Goal: Transaction & Acquisition: Purchase product/service

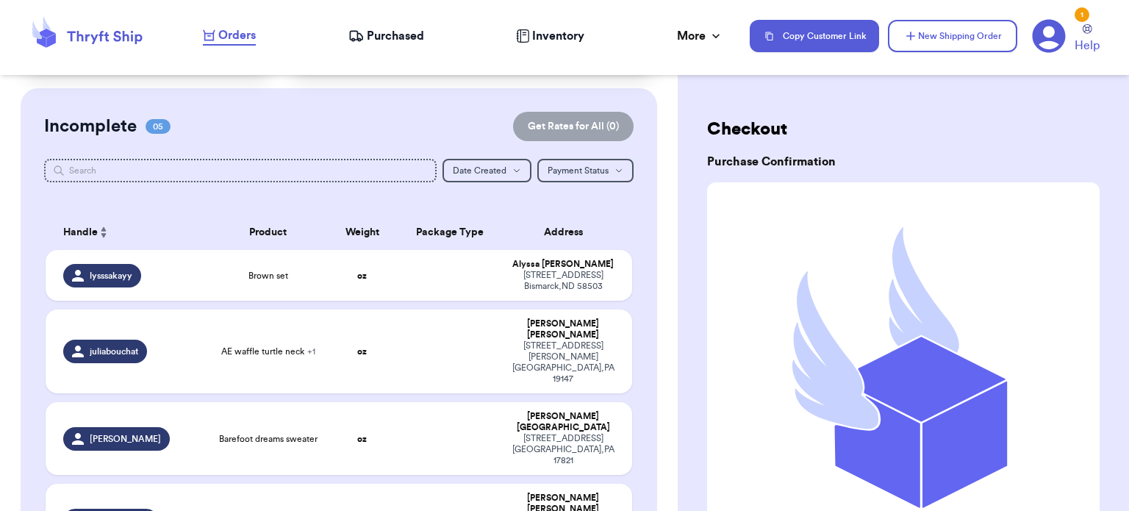
scroll to position [162, 0]
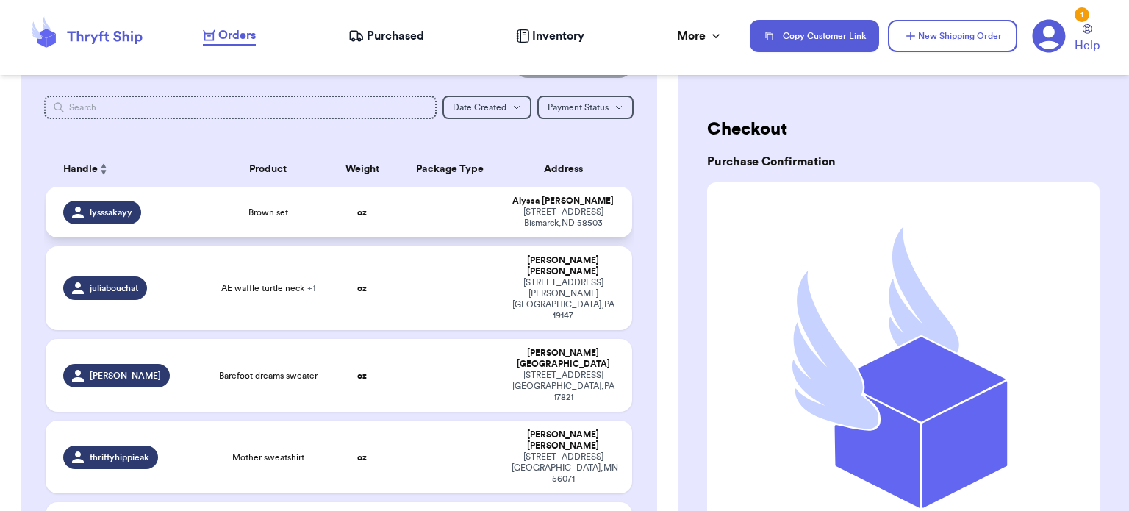
click at [279, 208] on span "Brown set" at bounding box center [268, 213] width 40 height 12
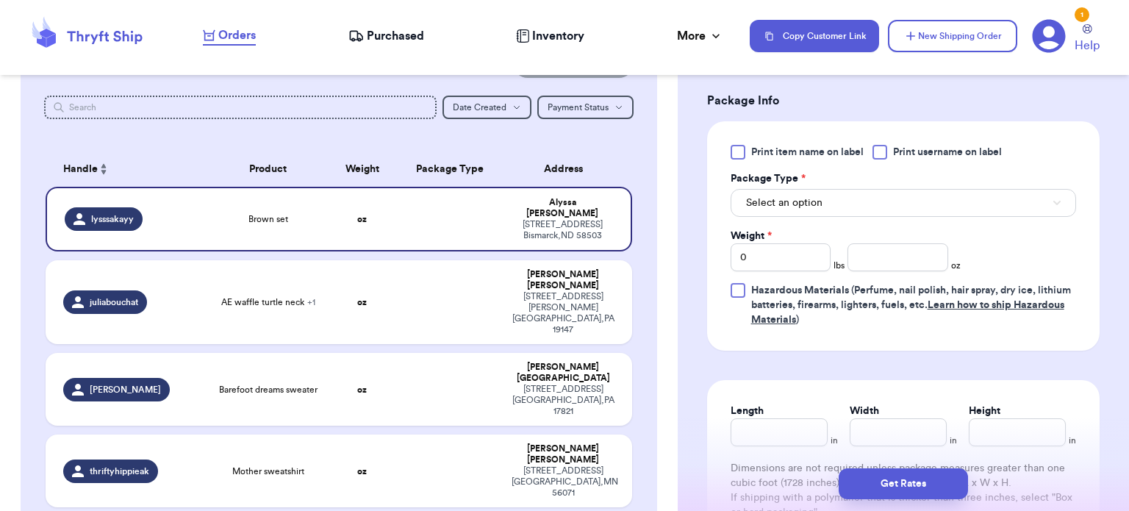
scroll to position [628, 0]
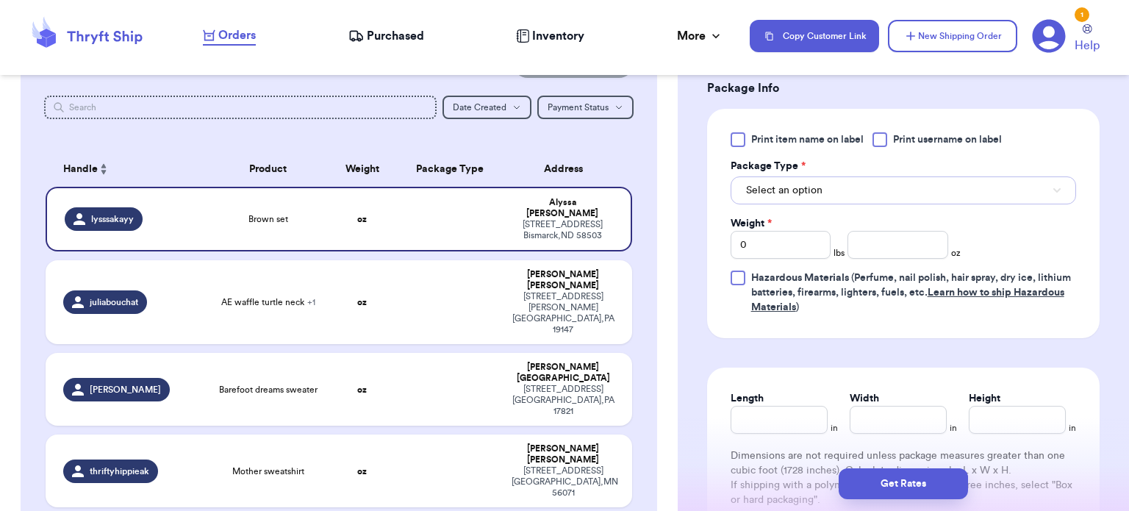
click at [870, 193] on button "Select an option" at bounding box center [904, 190] width 346 height 28
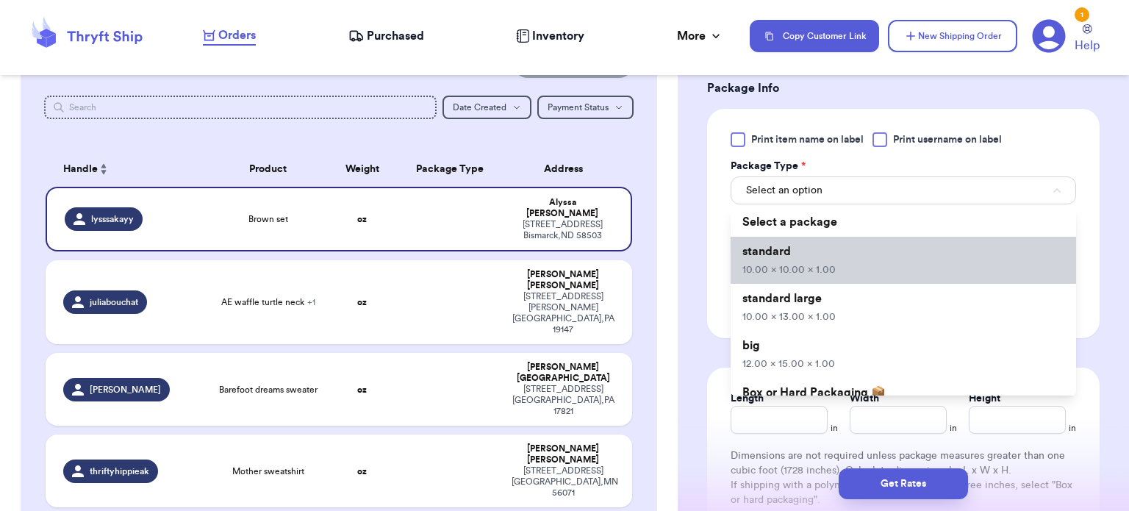
click at [853, 273] on li "standard 10.00 x 10.00 x 1.00" at bounding box center [904, 260] width 346 height 47
type input "10"
type input "1"
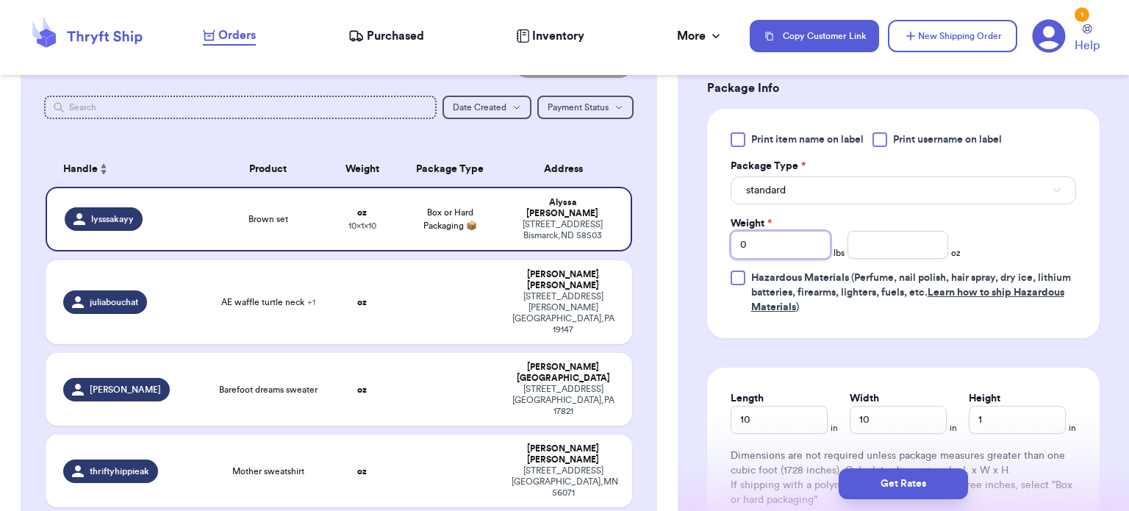
type input "1"
type input "3.2"
type input "12"
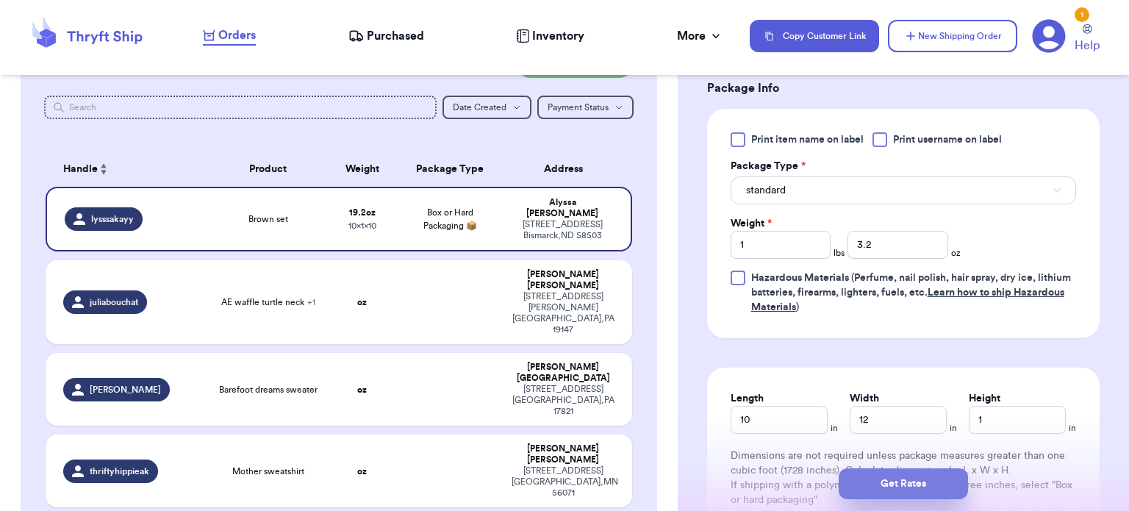
click at [901, 485] on button "Get Rates" at bounding box center [903, 483] width 129 height 31
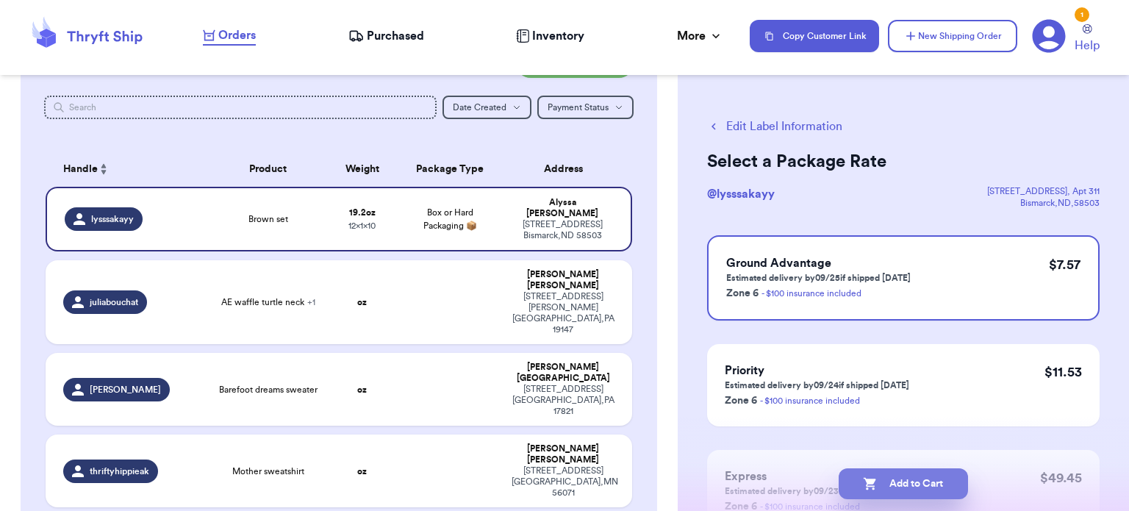
click at [906, 483] on button "Add to Cart" at bounding box center [903, 483] width 129 height 31
checkbox input "true"
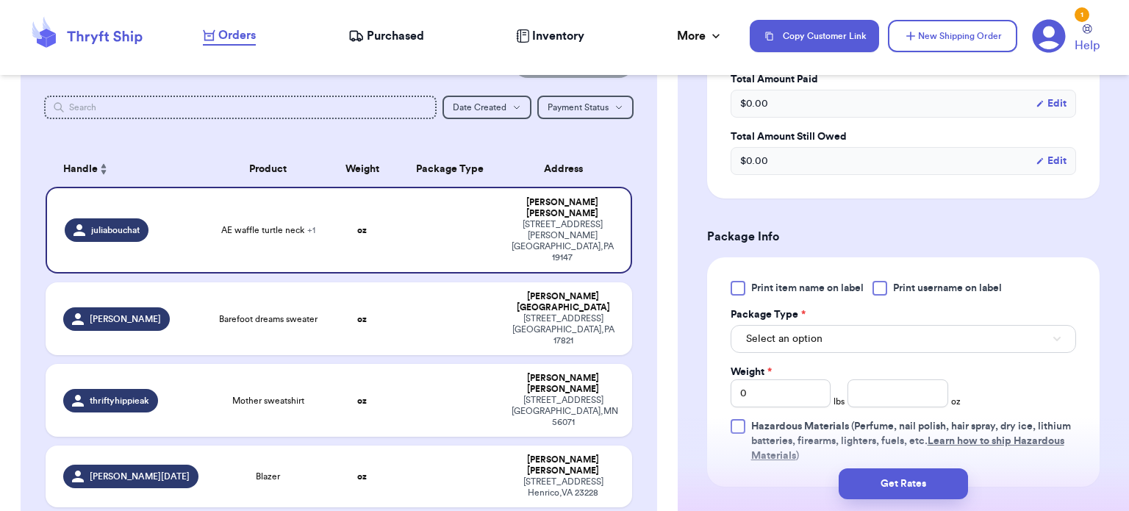
scroll to position [587, 0]
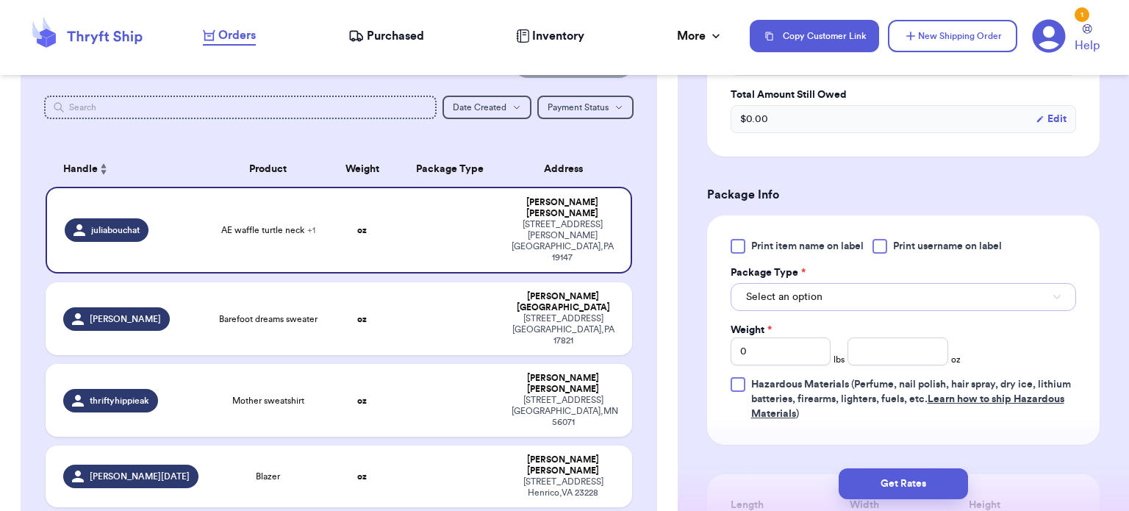
click at [838, 283] on button "Select an option" at bounding box center [904, 297] width 346 height 28
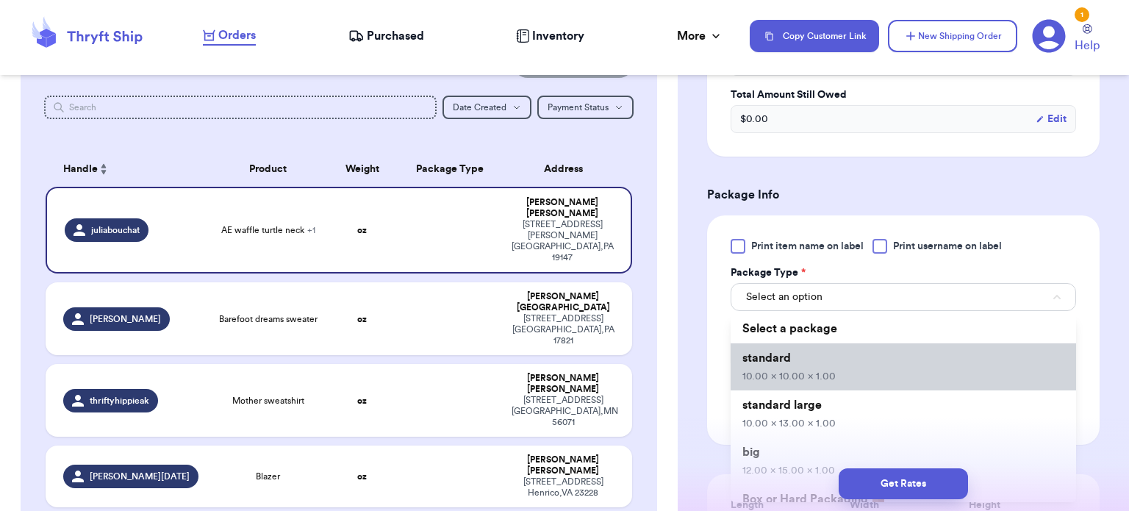
click at [828, 371] on span "10.00 x 10.00 x 1.00" at bounding box center [788, 376] width 93 height 10
type input "10"
type input "1"
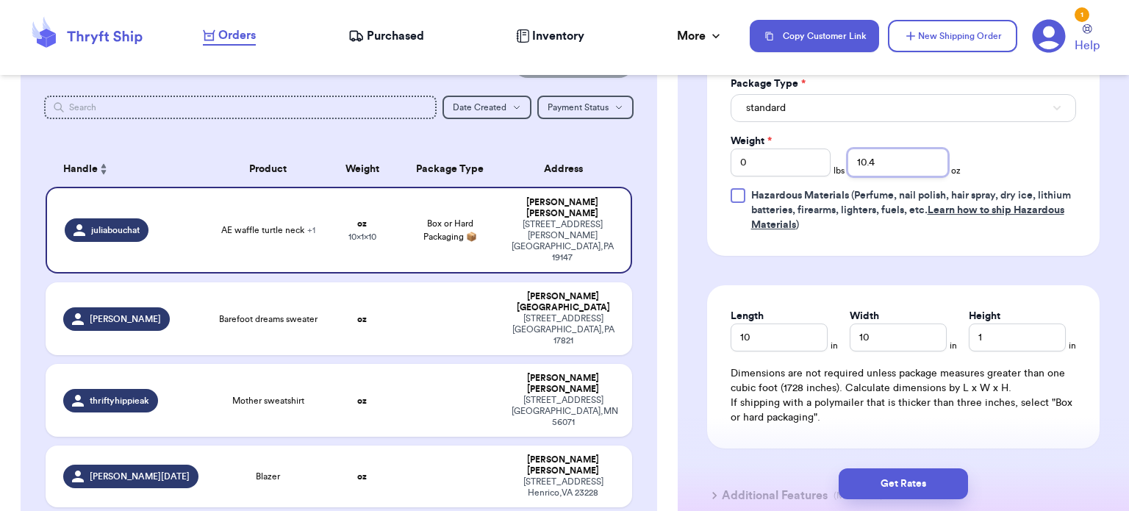
scroll to position [802, 0]
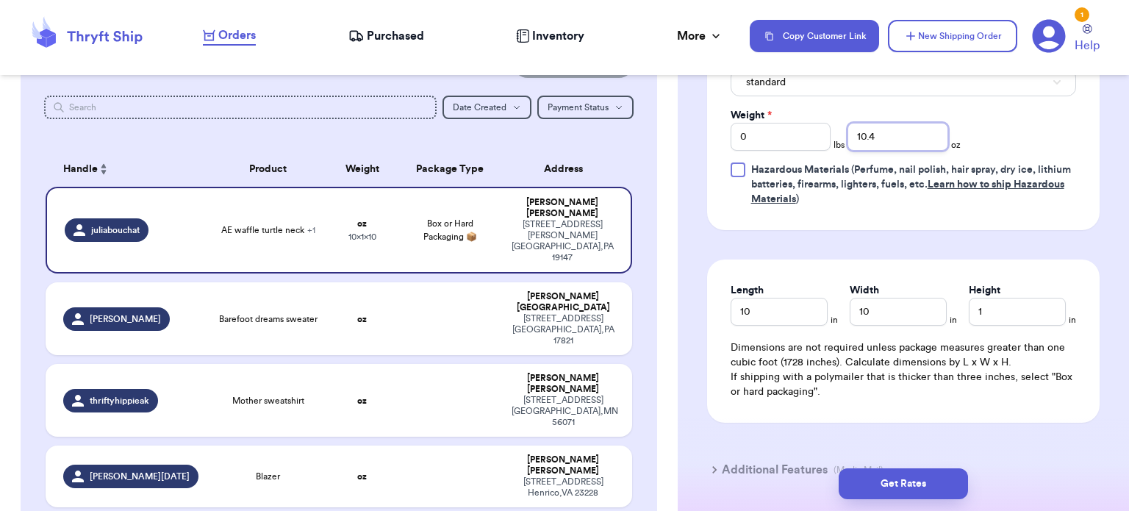
type input "10.4"
click at [917, 495] on button "Get Rates" at bounding box center [903, 483] width 129 height 31
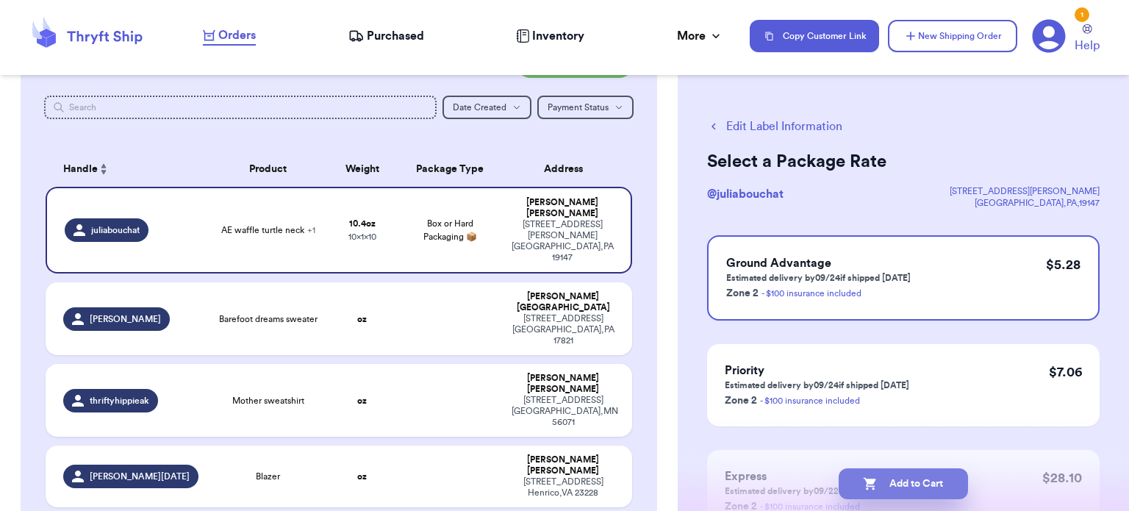
click at [892, 470] on button "Add to Cart" at bounding box center [903, 483] width 129 height 31
checkbox input "true"
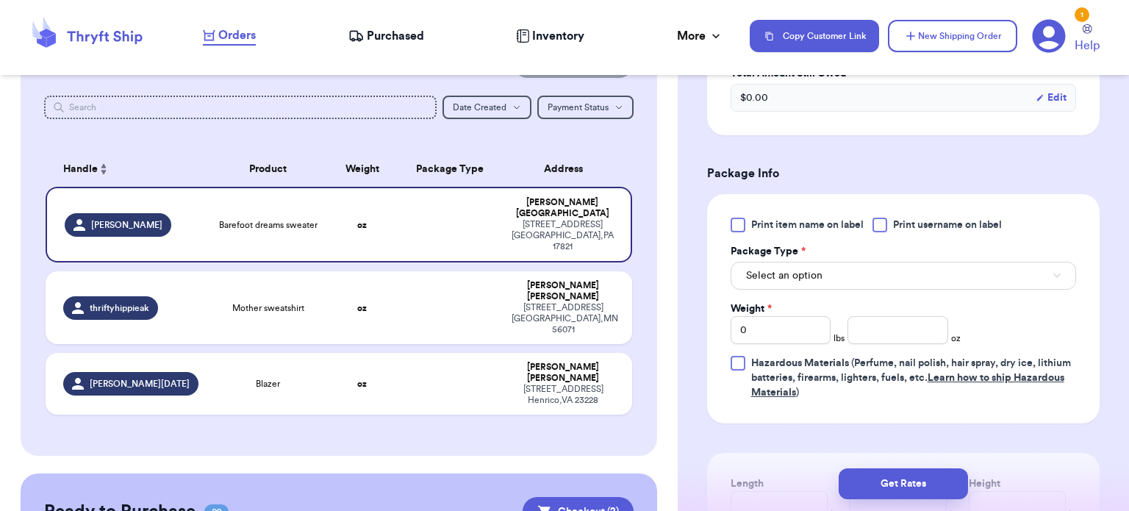
scroll to position [534, 0]
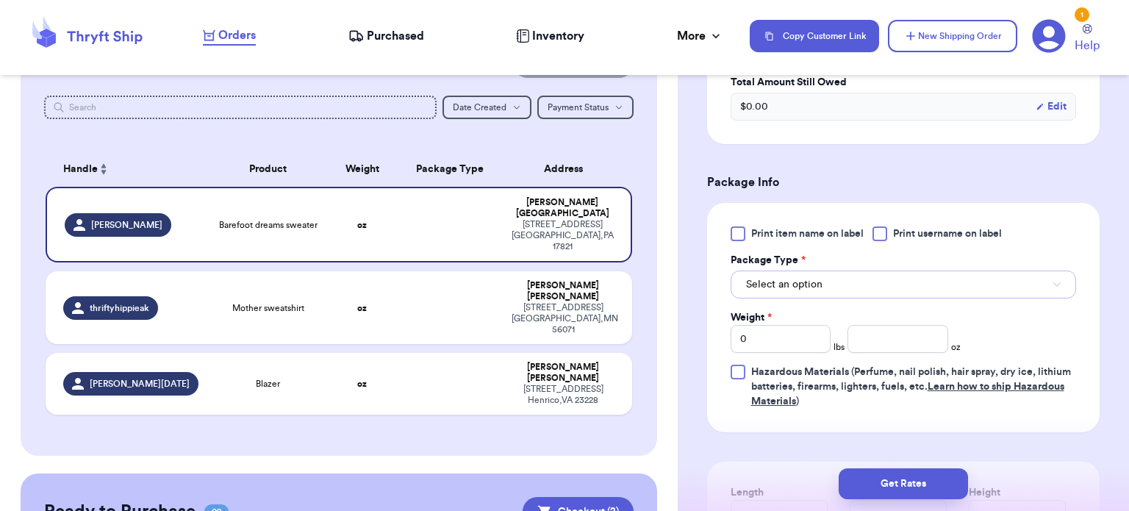
click at [956, 284] on button "Select an option" at bounding box center [904, 285] width 346 height 28
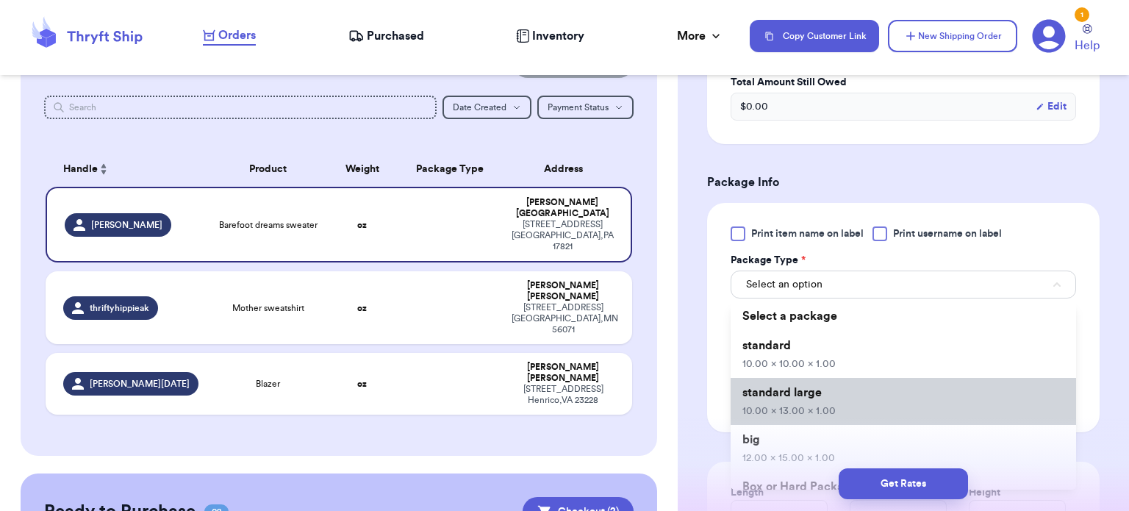
click at [903, 404] on li "standard large 10.00 x 13.00 x 1.00" at bounding box center [904, 401] width 346 height 47
type input "10"
type input "13"
type input "1"
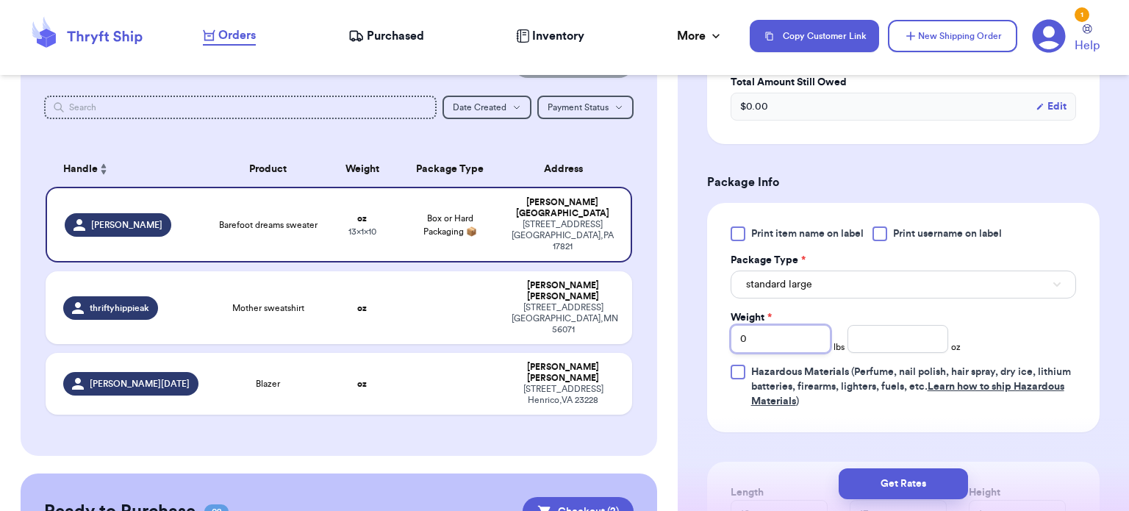
type input "1"
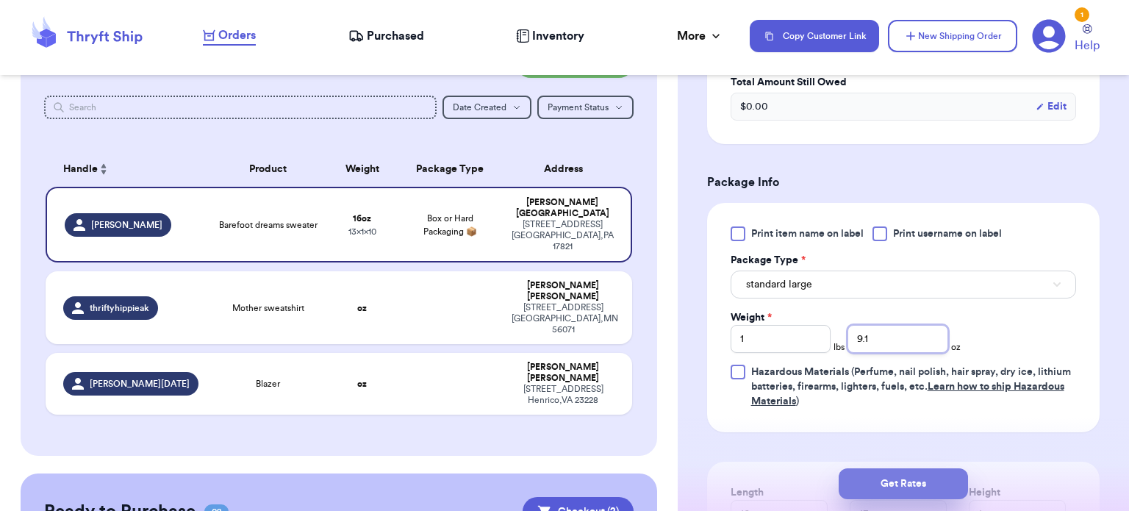
type input "9.1"
click at [907, 487] on button "Get Rates" at bounding box center [903, 483] width 129 height 31
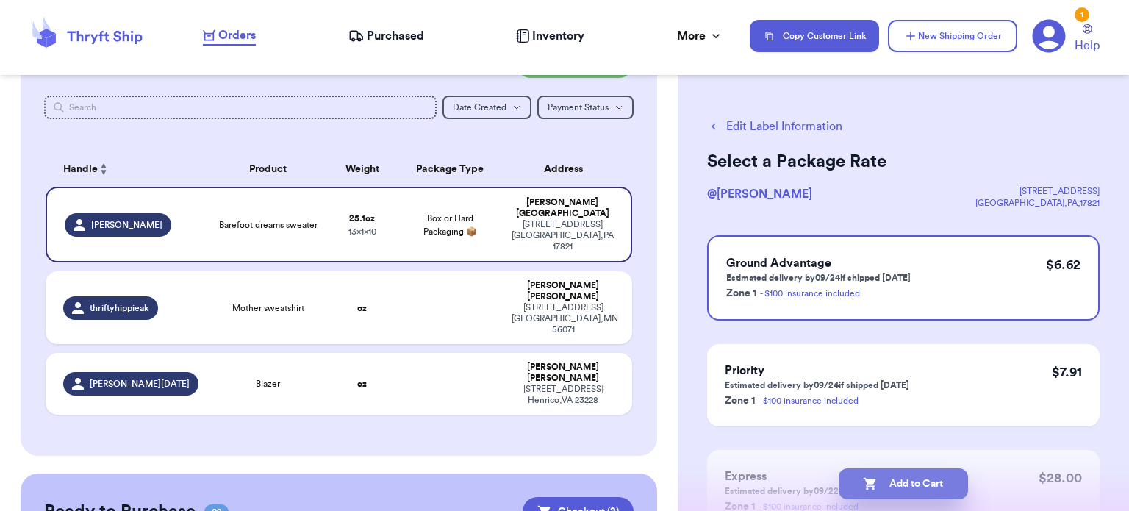
click at [899, 487] on button "Add to Cart" at bounding box center [903, 483] width 129 height 31
checkbox input "true"
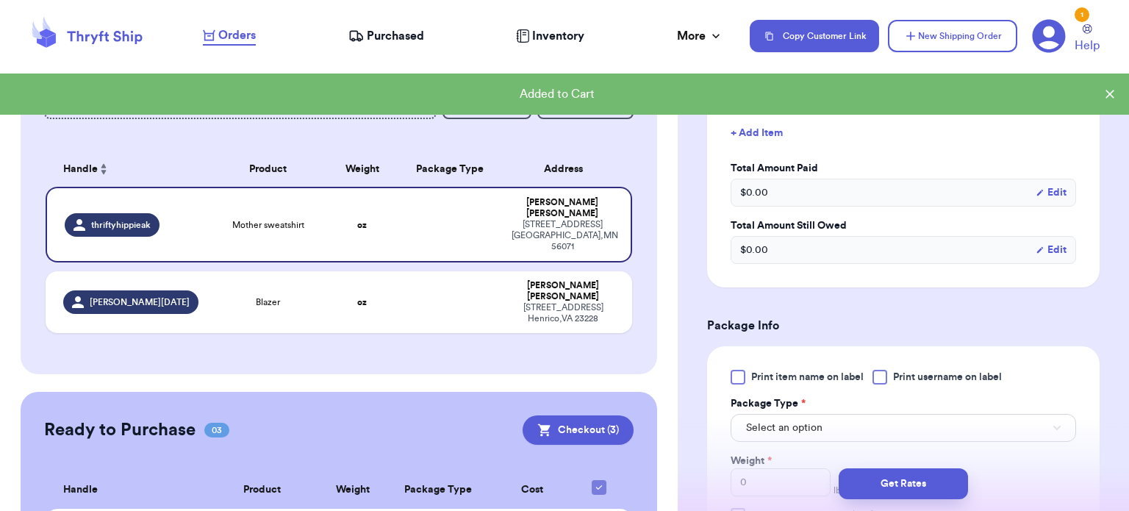
scroll to position [433, 0]
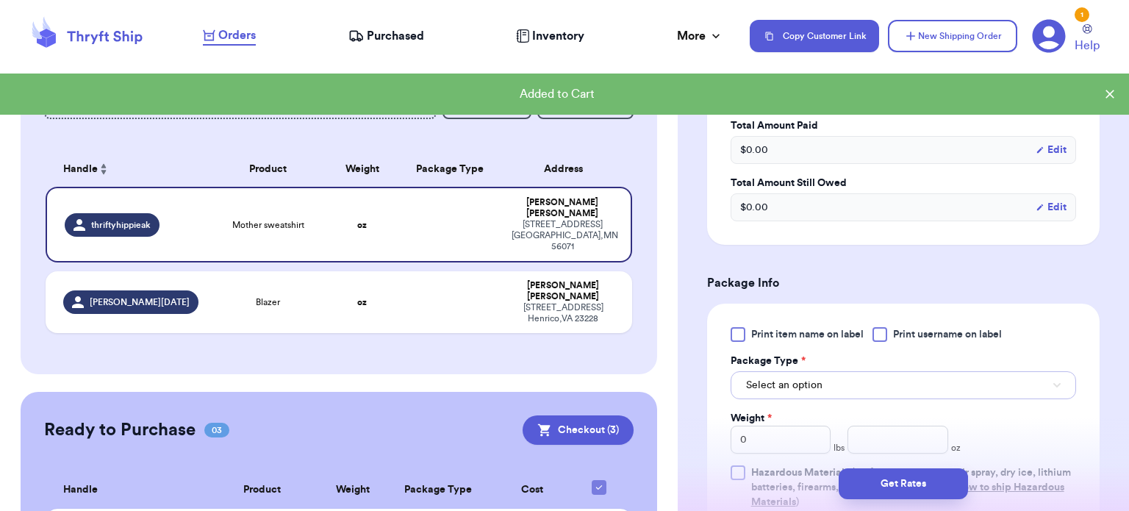
click at [817, 383] on span "Select an option" at bounding box center [784, 385] width 76 height 15
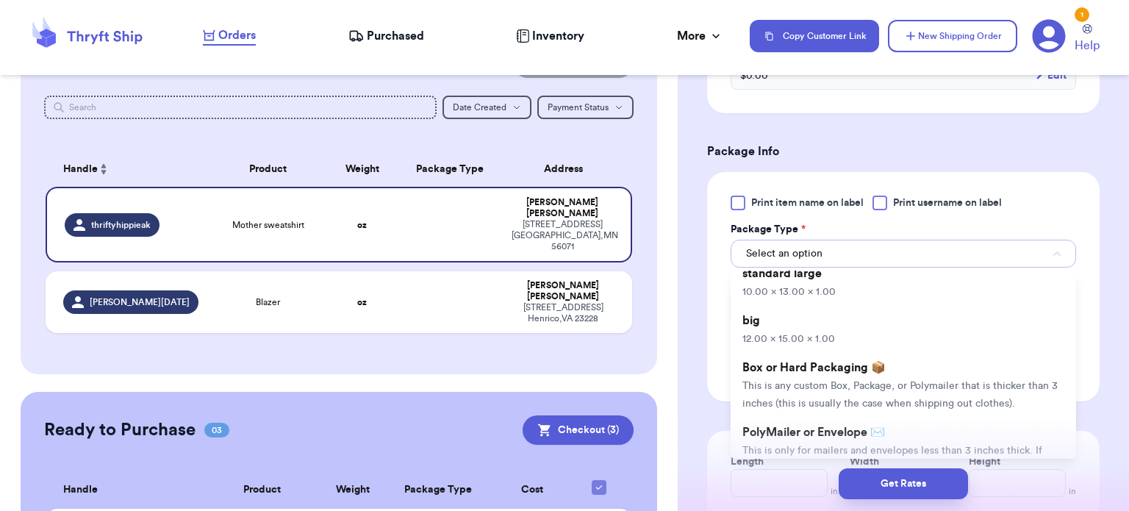
scroll to position [62, 0]
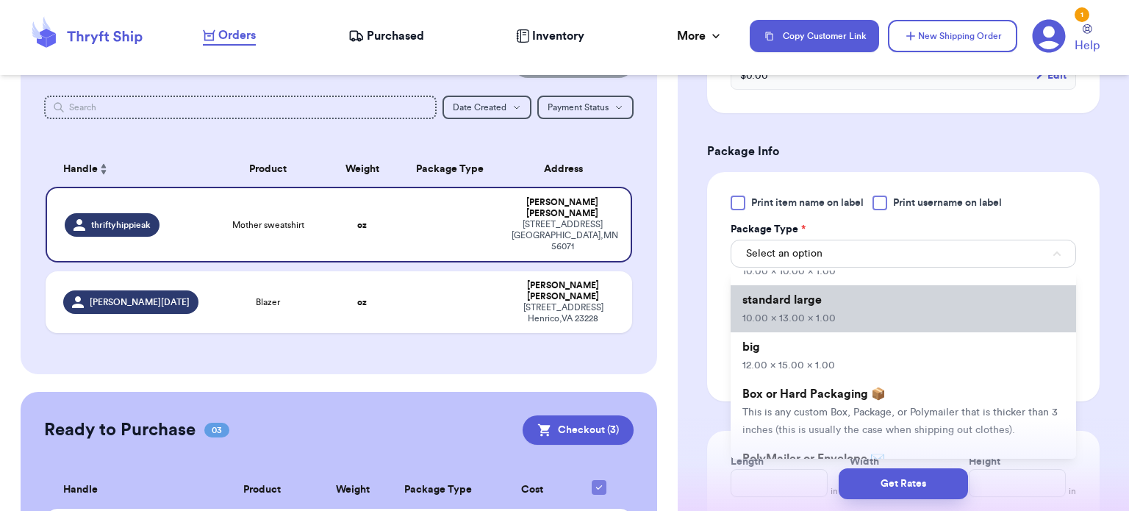
click at [827, 313] on span "10.00 x 13.00 x 1.00" at bounding box center [788, 318] width 93 height 10
type input "10"
type input "13"
type input "1"
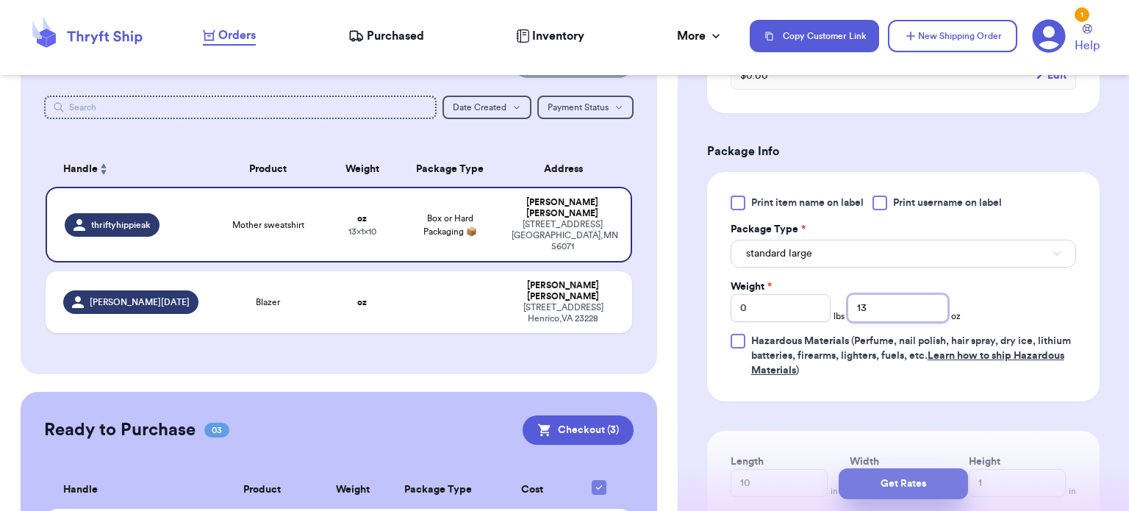
type input "13"
click at [870, 492] on button "Get Rates" at bounding box center [903, 483] width 129 height 31
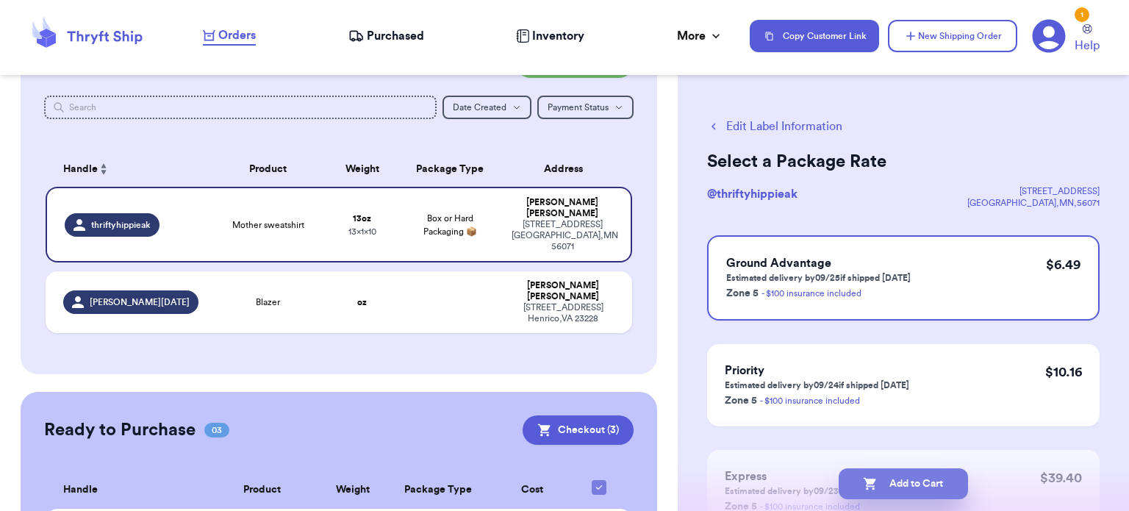
click at [901, 492] on button "Add to Cart" at bounding box center [903, 483] width 129 height 31
checkbox input "true"
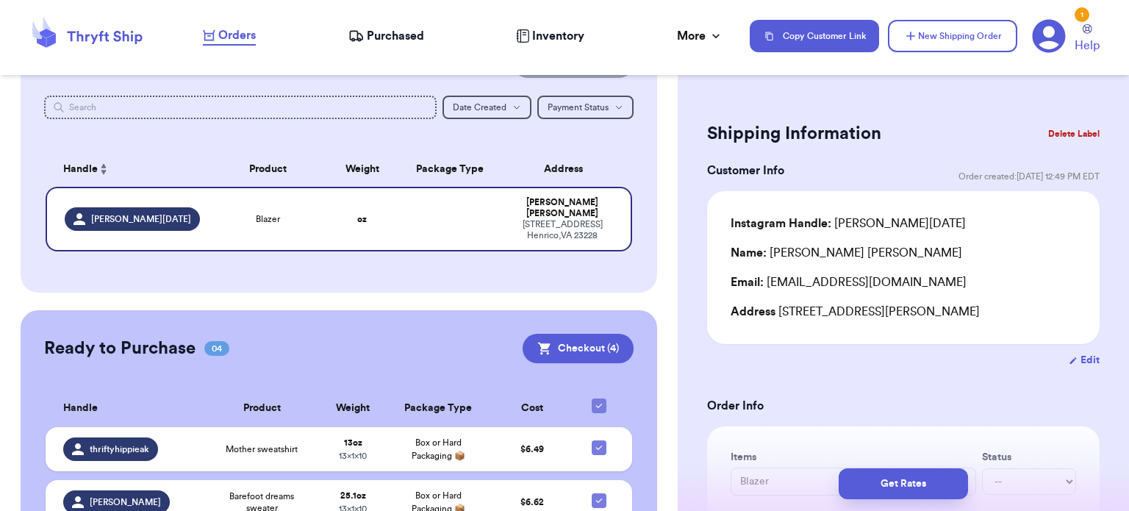
click at [964, 38] on button "New Shipping Order" at bounding box center [952, 36] width 129 height 32
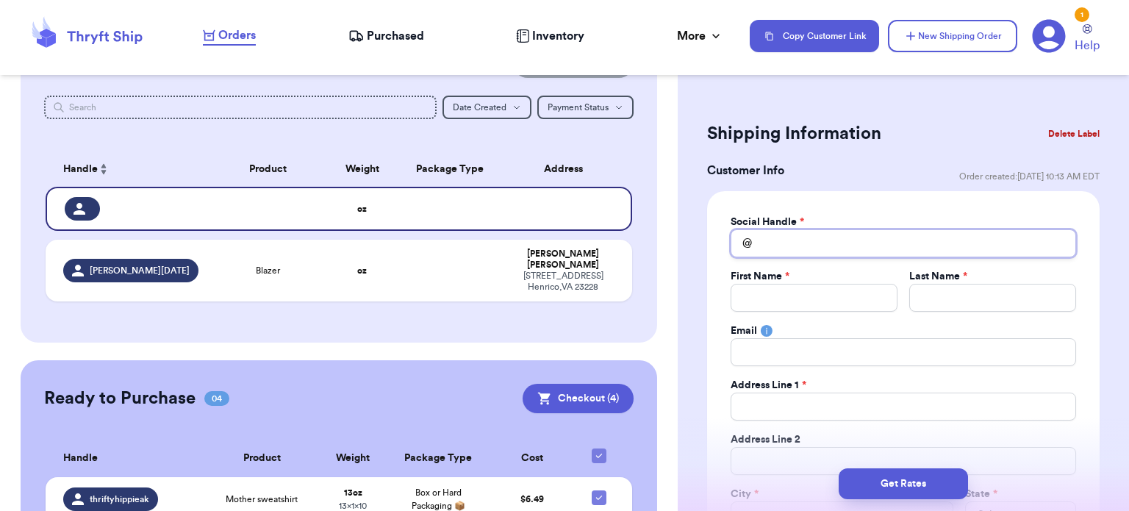
click at [825, 242] on input "Total Amount Paid" at bounding box center [904, 243] width 346 height 28
type input "o"
type input "ol"
type input "oli"
type input "oliv"
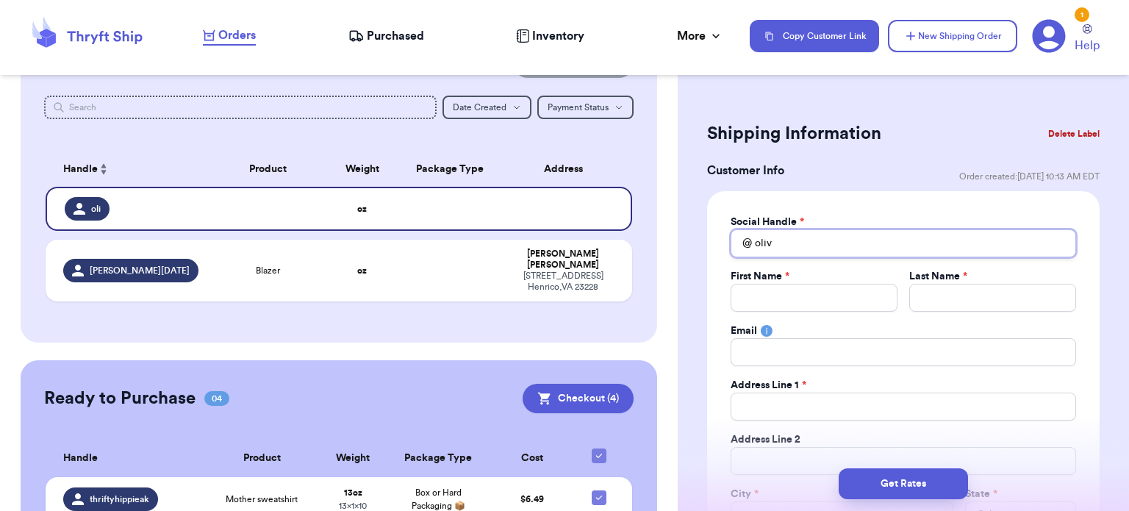
type input "olive"
type input "olivet"
type input "oliveth"
type input "olivethe"
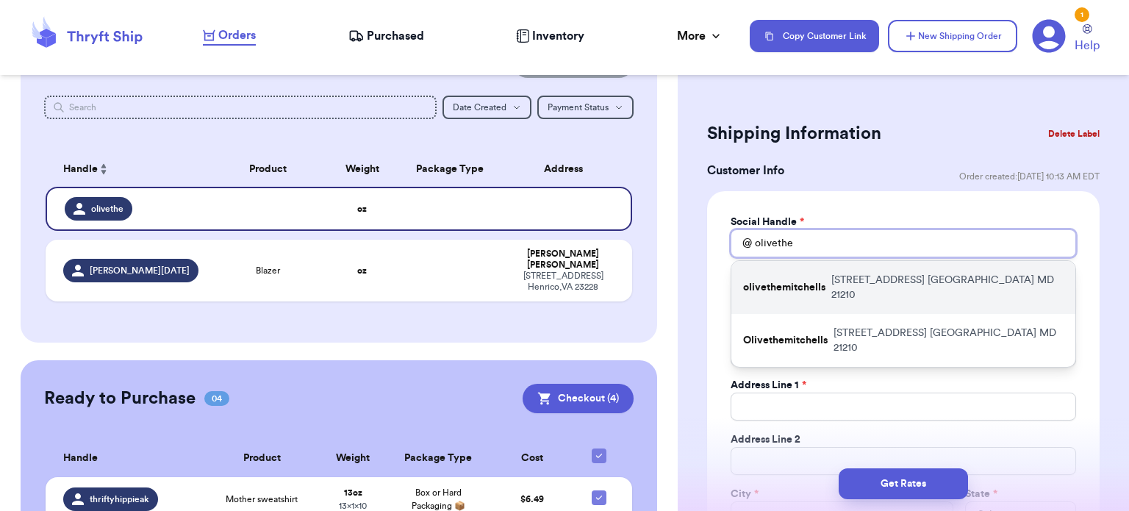
type input "olivethe"
click at [842, 282] on p "[STREET_ADDRESS]" at bounding box center [947, 287] width 232 height 29
type input "olivethemitchells"
type input "Olive"
type input "[PERSON_NAME]"
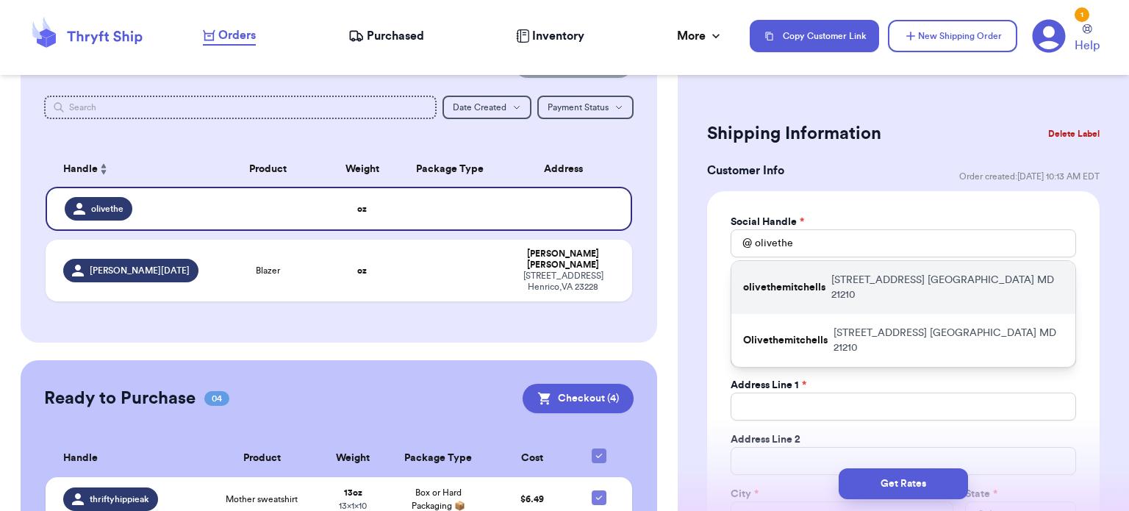
type input "[EMAIL_ADDRESS][DOMAIN_NAME]"
type input "[STREET_ADDRESS]"
type input "[GEOGRAPHIC_DATA]"
select select "MD"
type input "21210"
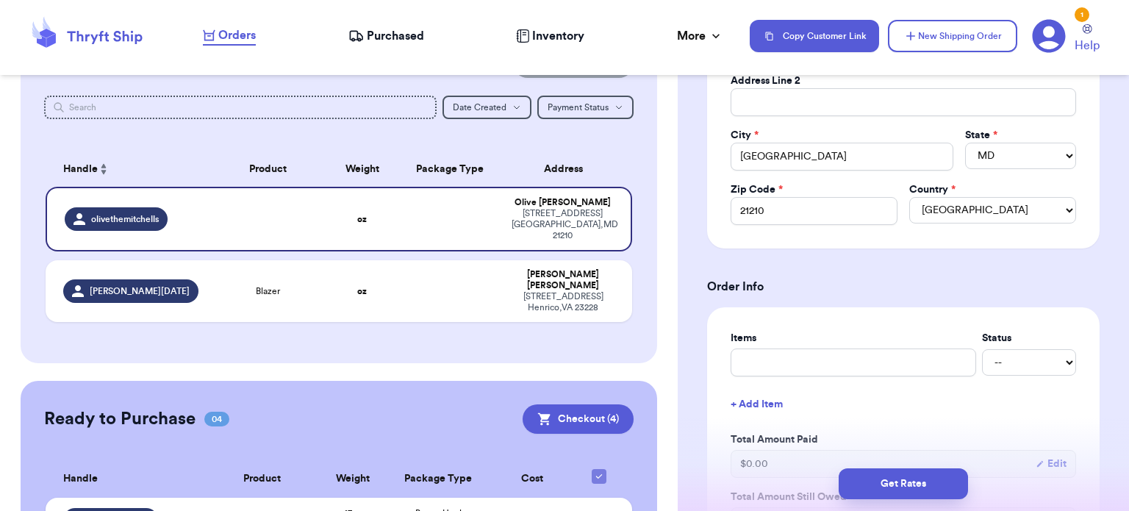
scroll to position [361, 0]
click at [878, 353] on input "text" at bounding box center [854, 360] width 246 height 28
type input "b"
type input "bu"
type input "bun"
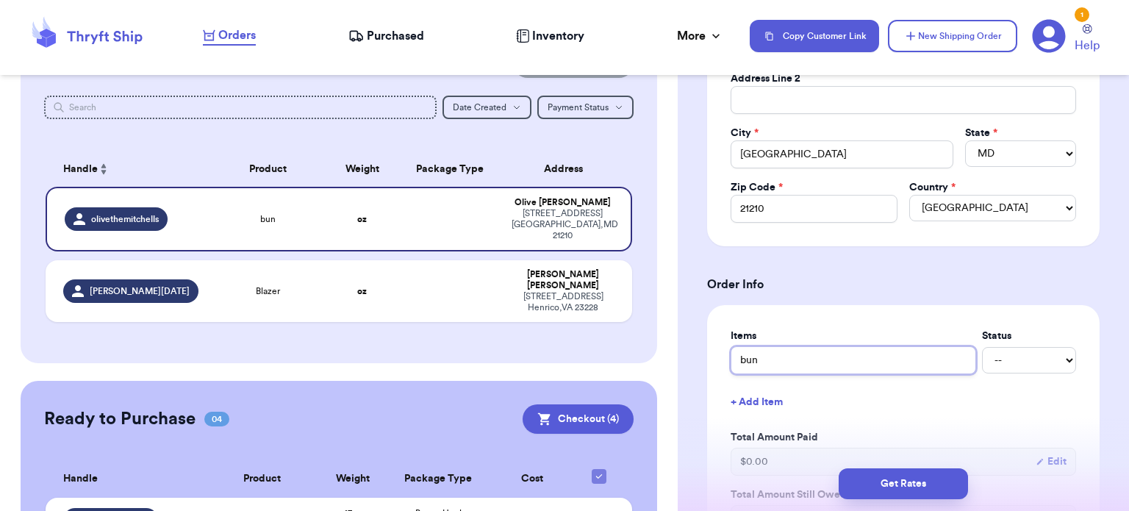
type input "bund"
type input "bundl"
type input "bundle"
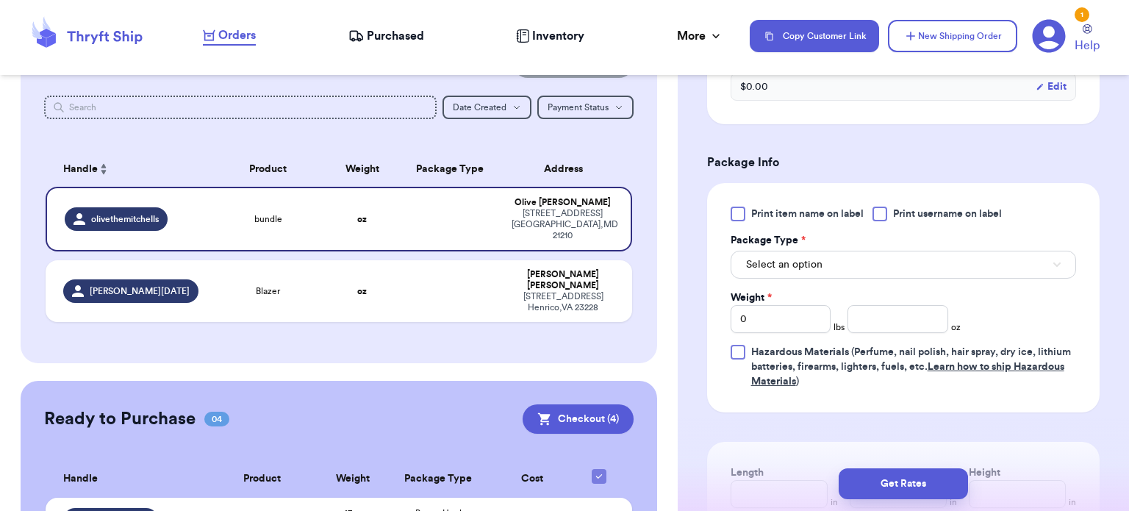
scroll to position [862, 0]
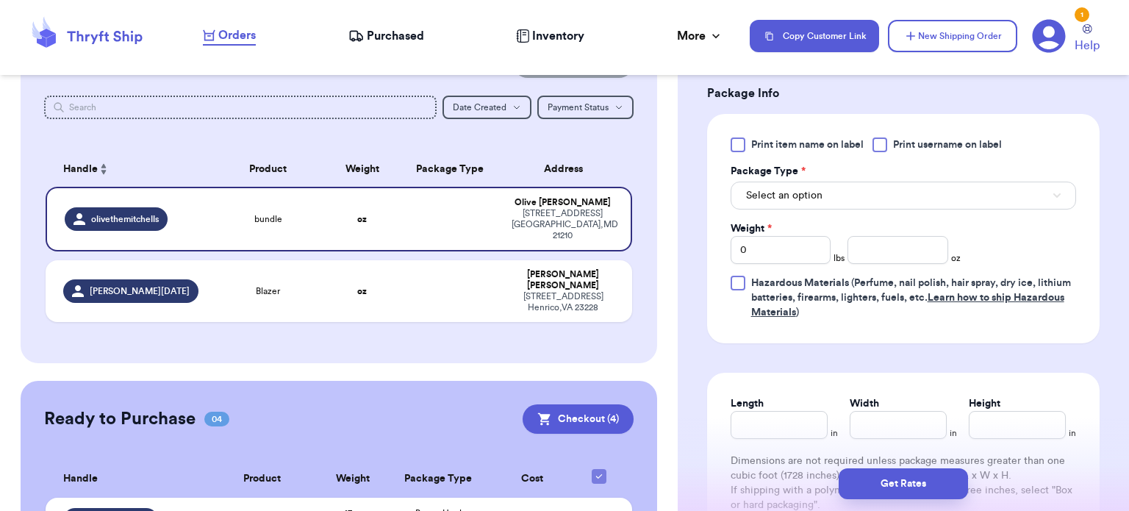
type input "bundle"
click at [880, 182] on button "Select an option" at bounding box center [904, 196] width 346 height 28
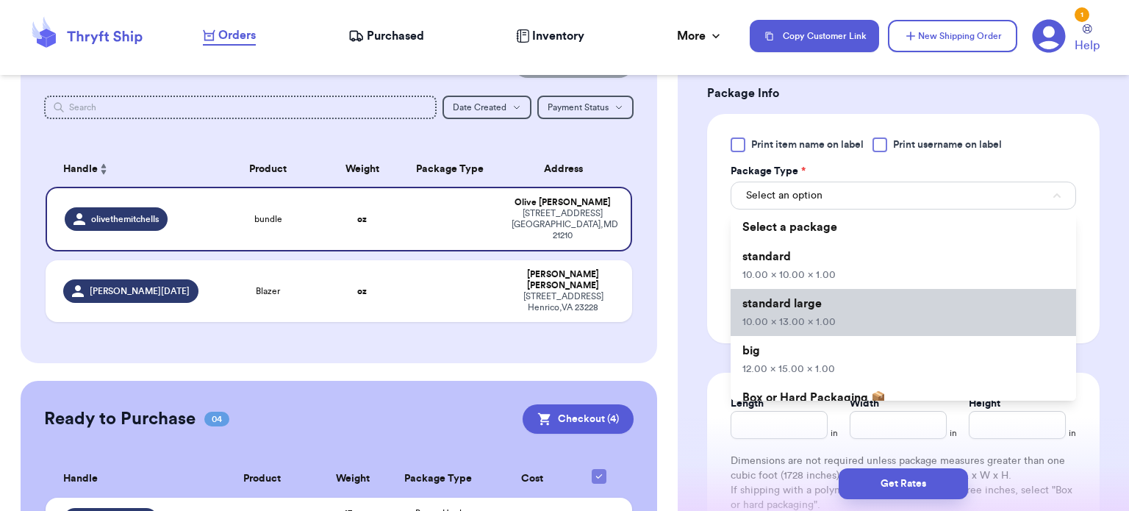
click at [859, 301] on li "standard large 10.00 x 13.00 x 1.00" at bounding box center [904, 312] width 346 height 47
type input "10"
type input "13"
type input "1"
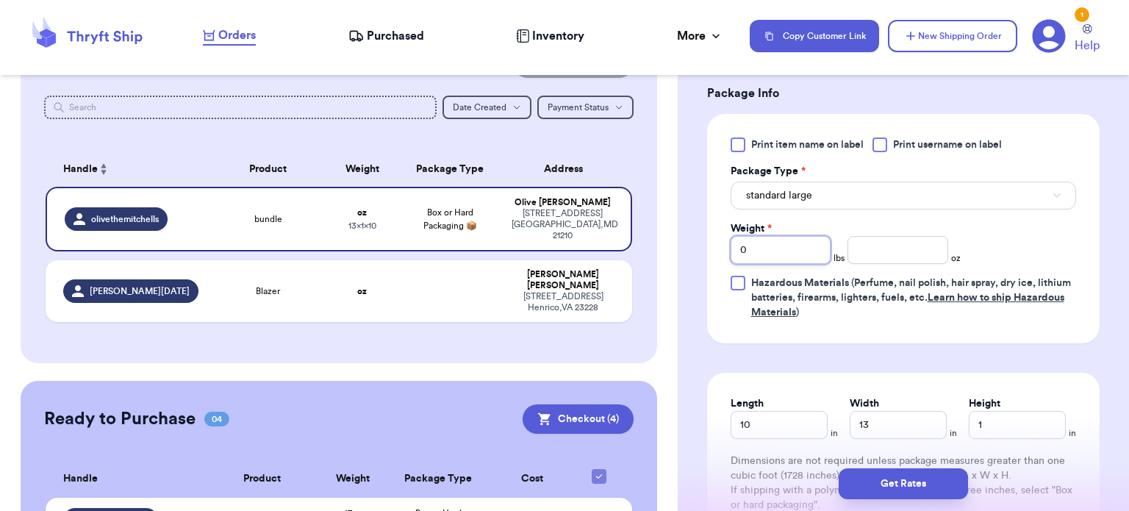
type input "2"
type input "2.4"
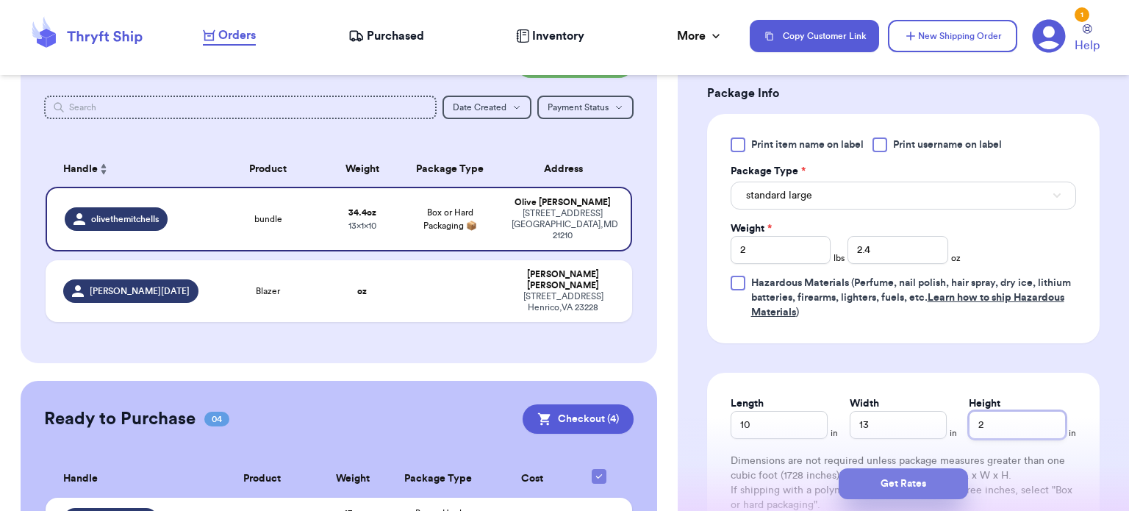
type input "2"
click at [850, 479] on button "Get Rates" at bounding box center [903, 483] width 129 height 31
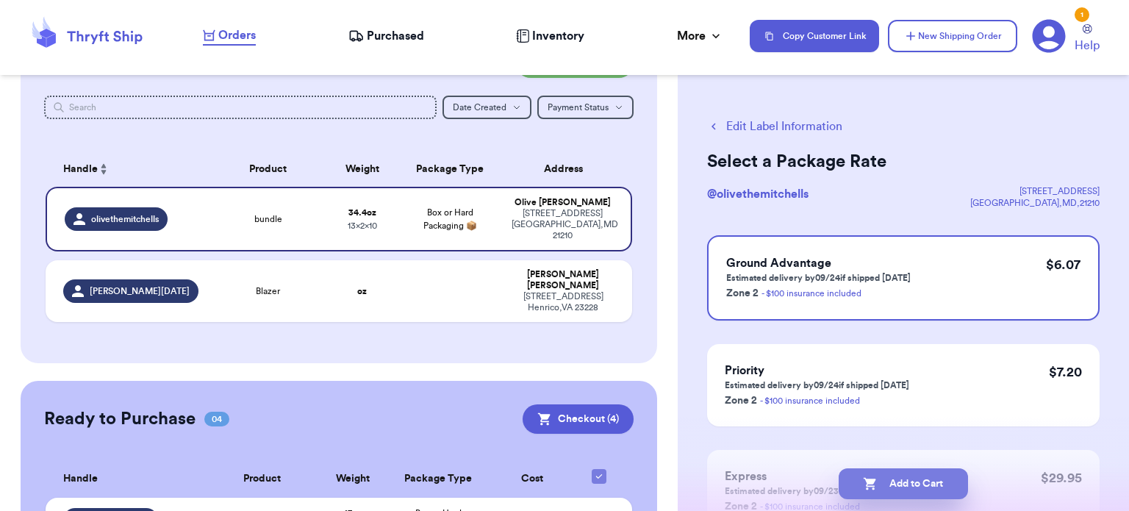
click at [901, 489] on button "Add to Cart" at bounding box center [903, 483] width 129 height 31
checkbox input "true"
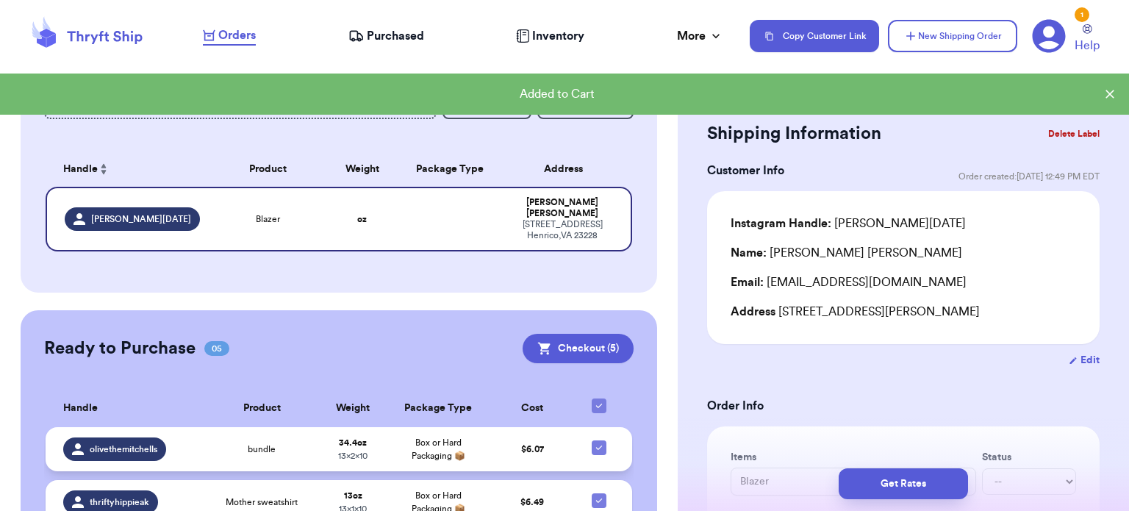
click at [596, 445] on icon at bounding box center [599, 447] width 6 height 4
click at [598, 440] on input "checkbox" at bounding box center [598, 440] width 1 height 1
checkbox input "false"
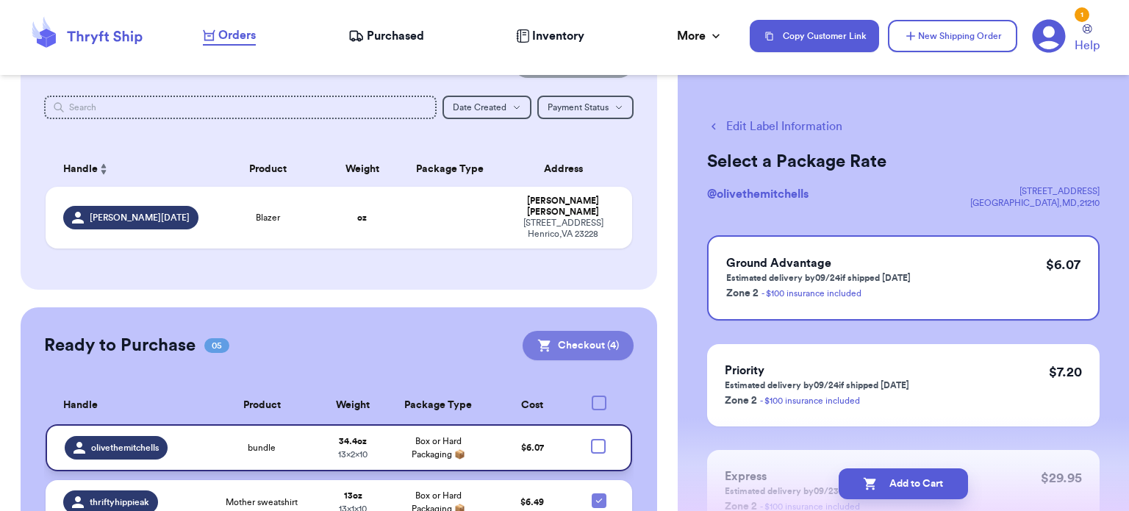
click at [565, 339] on button "Checkout ( 4 )" at bounding box center [578, 345] width 111 height 29
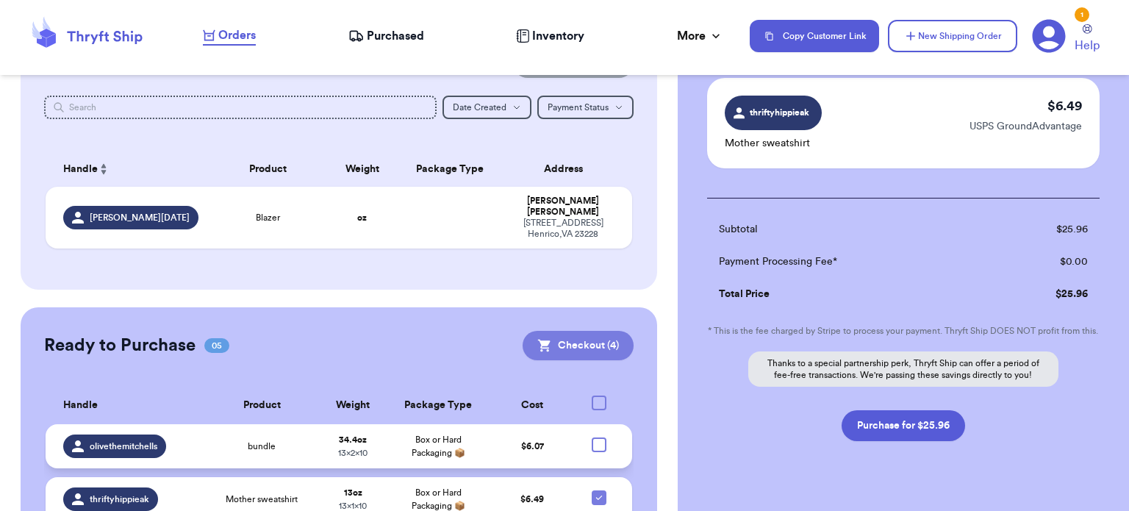
scroll to position [458, 0]
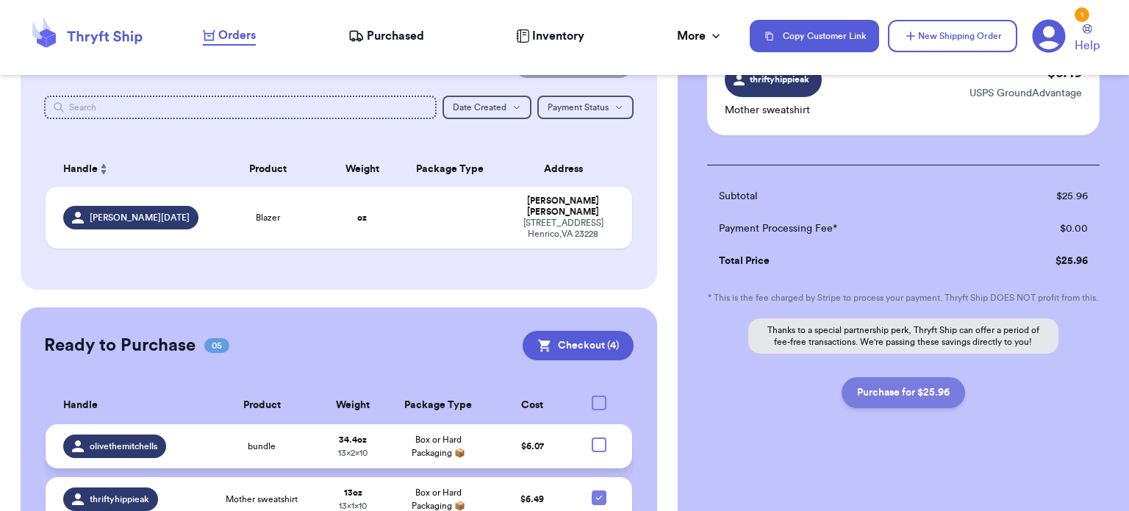
click at [917, 400] on button "Purchase for $25.96" at bounding box center [904, 392] width 124 height 31
checkbox input "false"
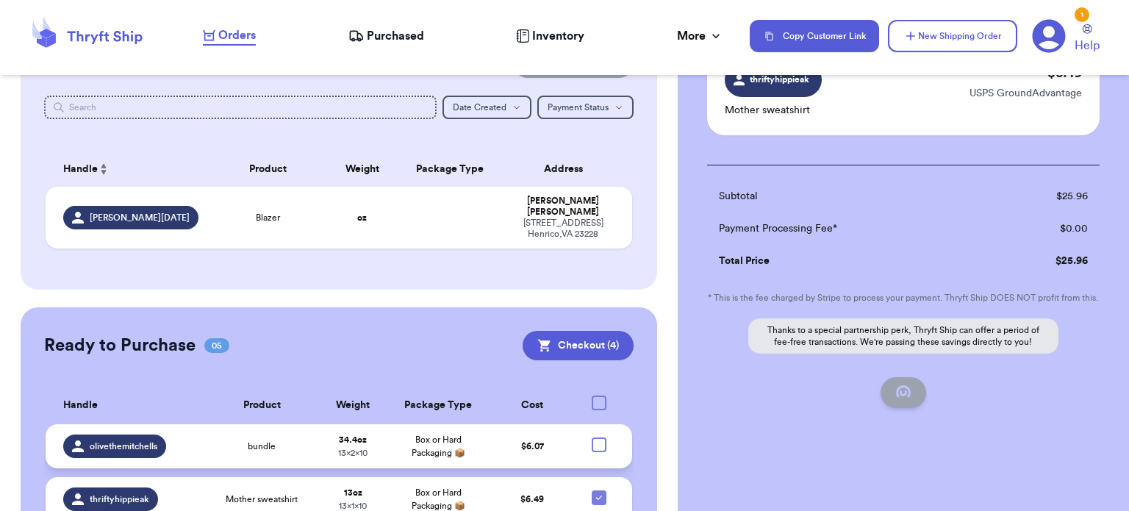
scroll to position [220, 0]
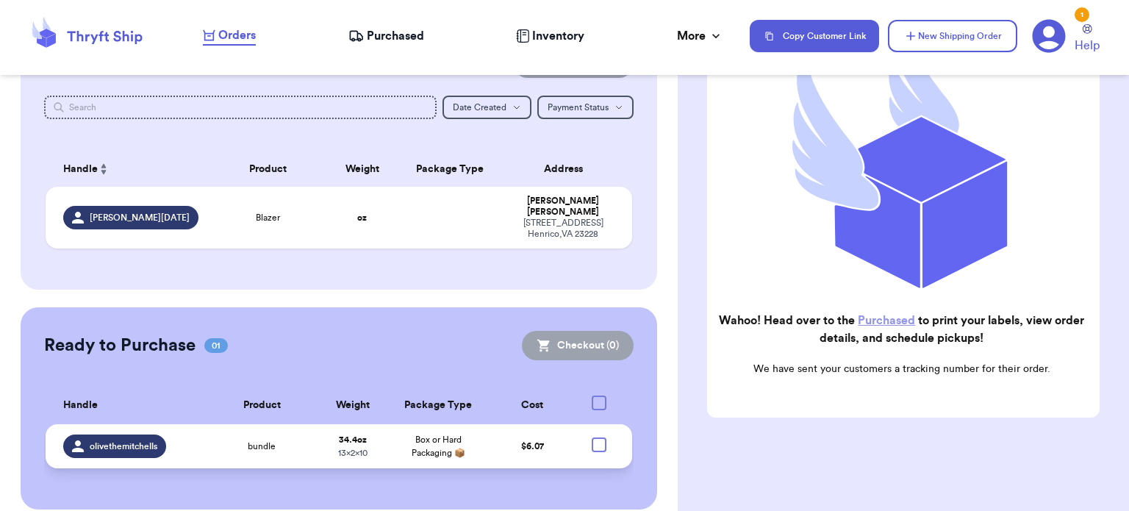
click at [893, 316] on link "Purchased" at bounding box center [886, 321] width 57 height 12
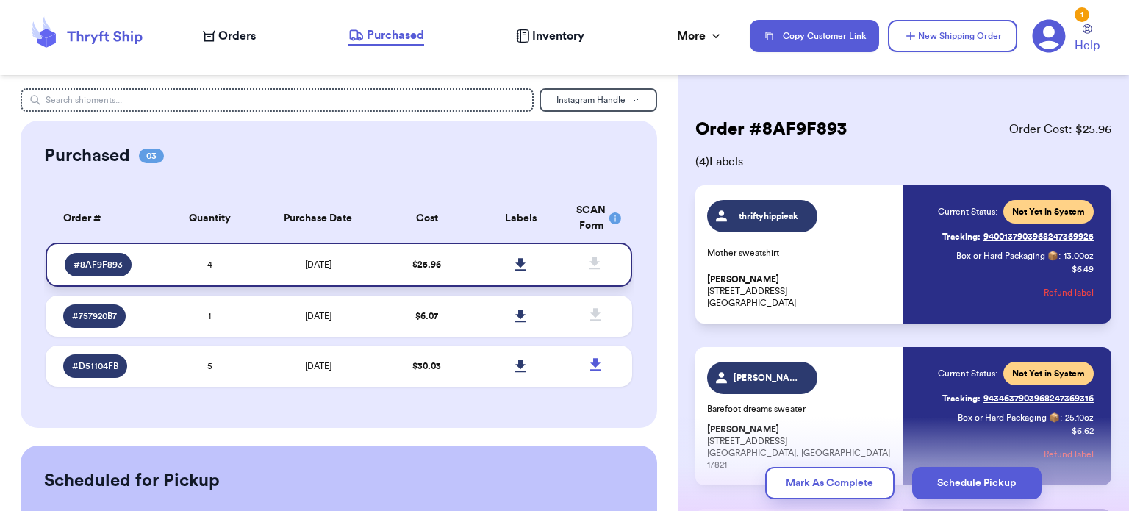
click at [515, 266] on icon at bounding box center [520, 264] width 11 height 13
